Goal: Transaction & Acquisition: Purchase product/service

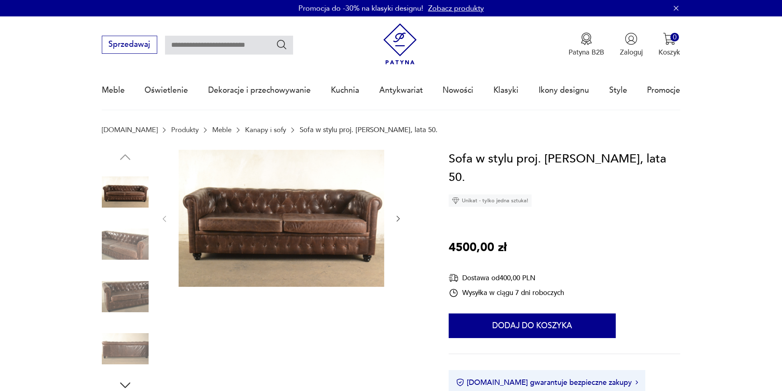
click at [105, 308] on img at bounding box center [125, 296] width 47 height 47
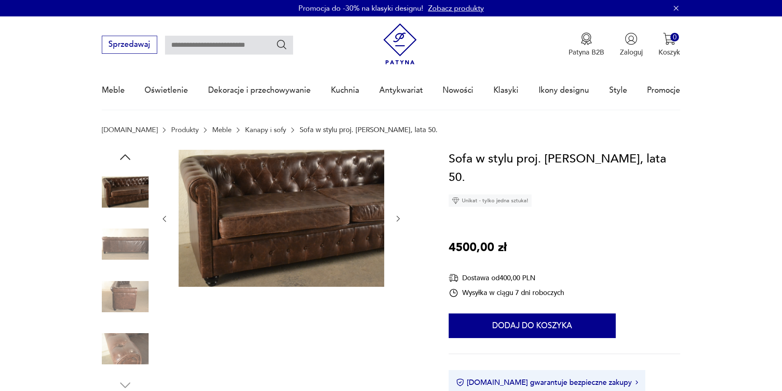
click at [238, 235] on img at bounding box center [282, 218] width 206 height 137
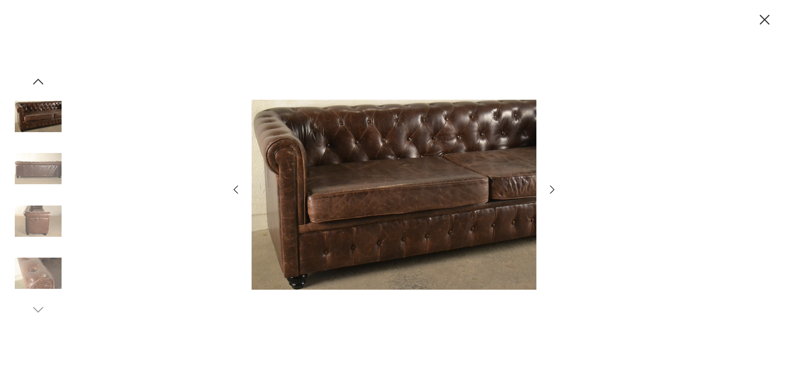
click at [412, 216] on img at bounding box center [394, 194] width 285 height 313
click at [769, 22] on icon "button" at bounding box center [764, 19] width 17 height 17
